Goal: Information Seeking & Learning: Learn about a topic

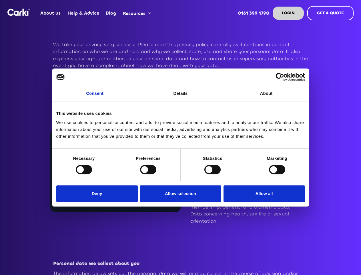
click at [95, 97] on link "Consent" at bounding box center [95, 93] width 86 height 15
click at [181, 97] on link "Details" at bounding box center [181, 93] width 86 height 15
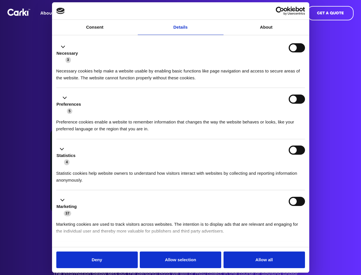
click at [267, 81] on div "Necessary cookies help make a website usable by enabling basic functions like p…" at bounding box center [180, 72] width 249 height 18
click at [84, 169] on li "Statistics 4 Statistic cookies help website owners to understand how visitors i…" at bounding box center [180, 164] width 249 height 51
click at [148, 169] on li "Statistics 4 Statistic cookies help website owners to understand how visitors i…" at bounding box center [180, 164] width 249 height 51
click at [213, 169] on li "Statistics 4 Statistic cookies help website owners to understand how visitors i…" at bounding box center [180, 164] width 249 height 51
click at [277, 169] on li "Statistics 4 Statistic cookies help website owners to understand how visitors i…" at bounding box center [180, 164] width 249 height 51
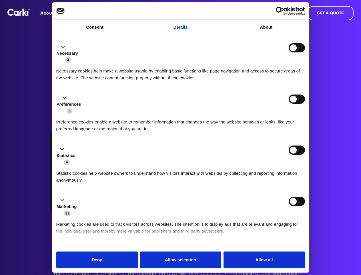
click at [98, 165] on div "Statistics 4" at bounding box center [180, 155] width 249 height 20
click at [181, 165] on div "Statistics 4" at bounding box center [180, 155] width 249 height 20
click at [263, 165] on div "Statistics 4" at bounding box center [180, 155] width 249 height 20
